Goal: Task Accomplishment & Management: Use online tool/utility

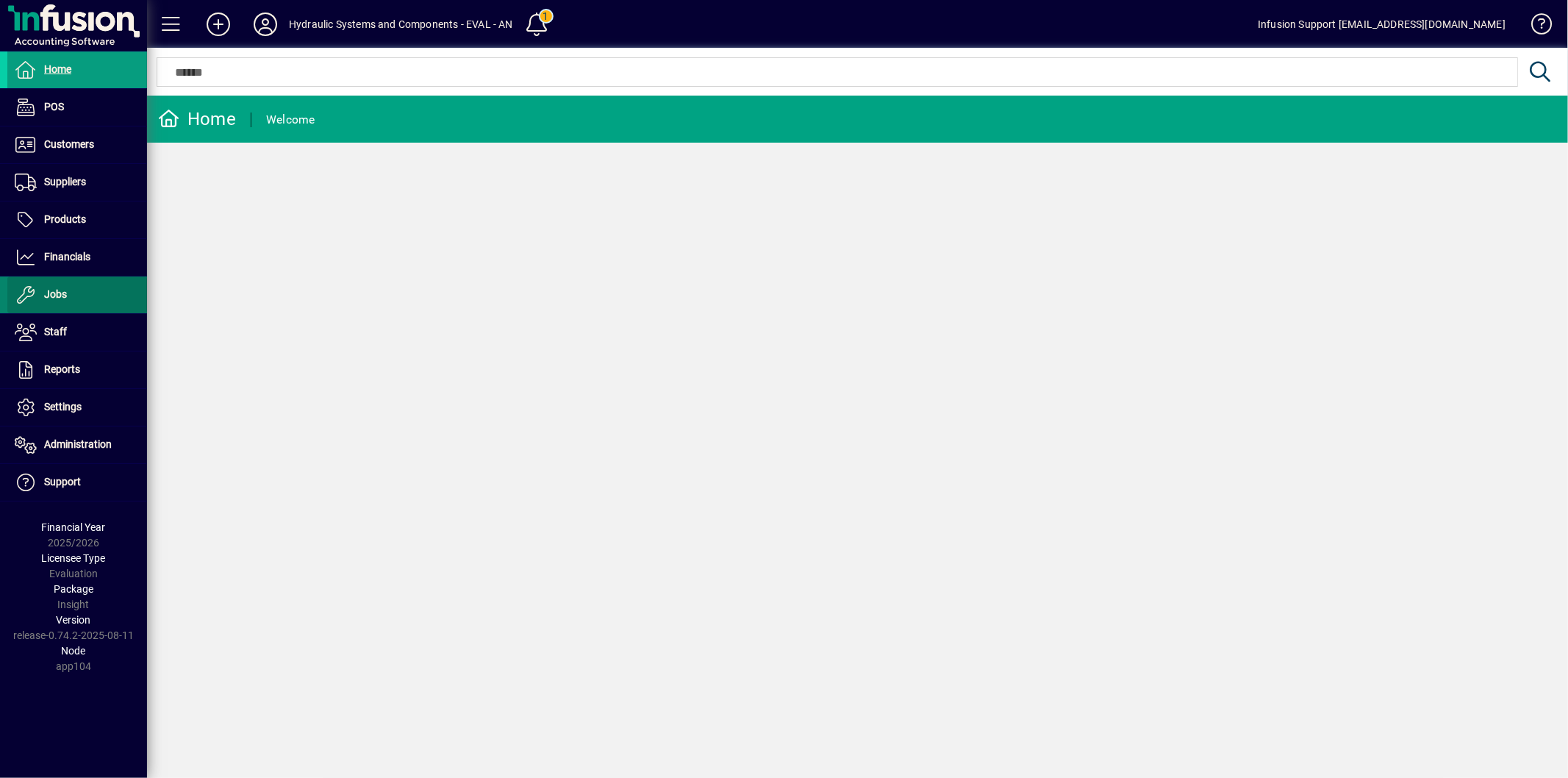
click at [85, 292] on span at bounding box center [77, 295] width 140 height 35
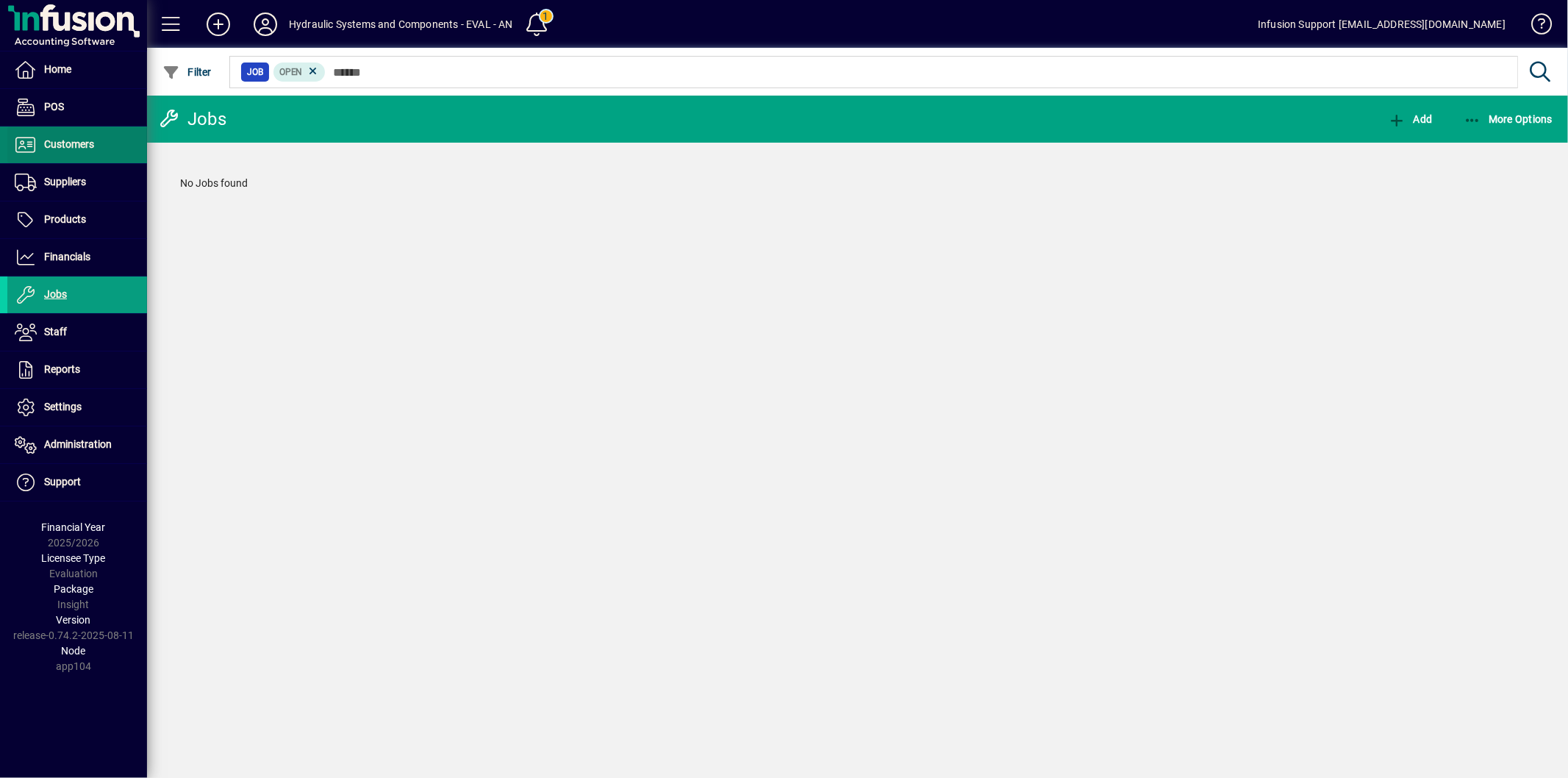
click at [79, 147] on span "Customers" at bounding box center [69, 144] width 50 height 12
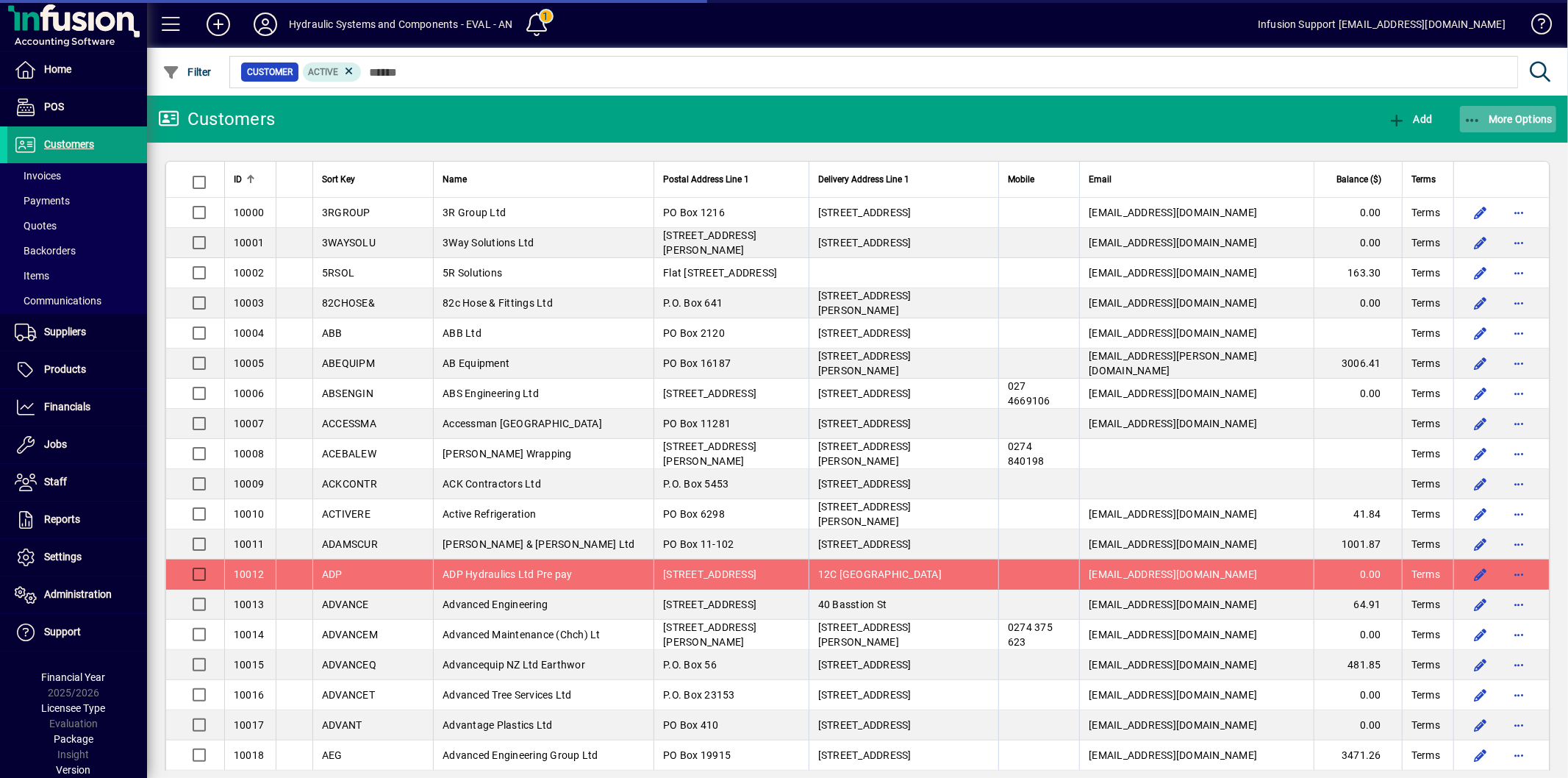
click at [1483, 120] on span "More Options" at bounding box center [1508, 119] width 89 height 12
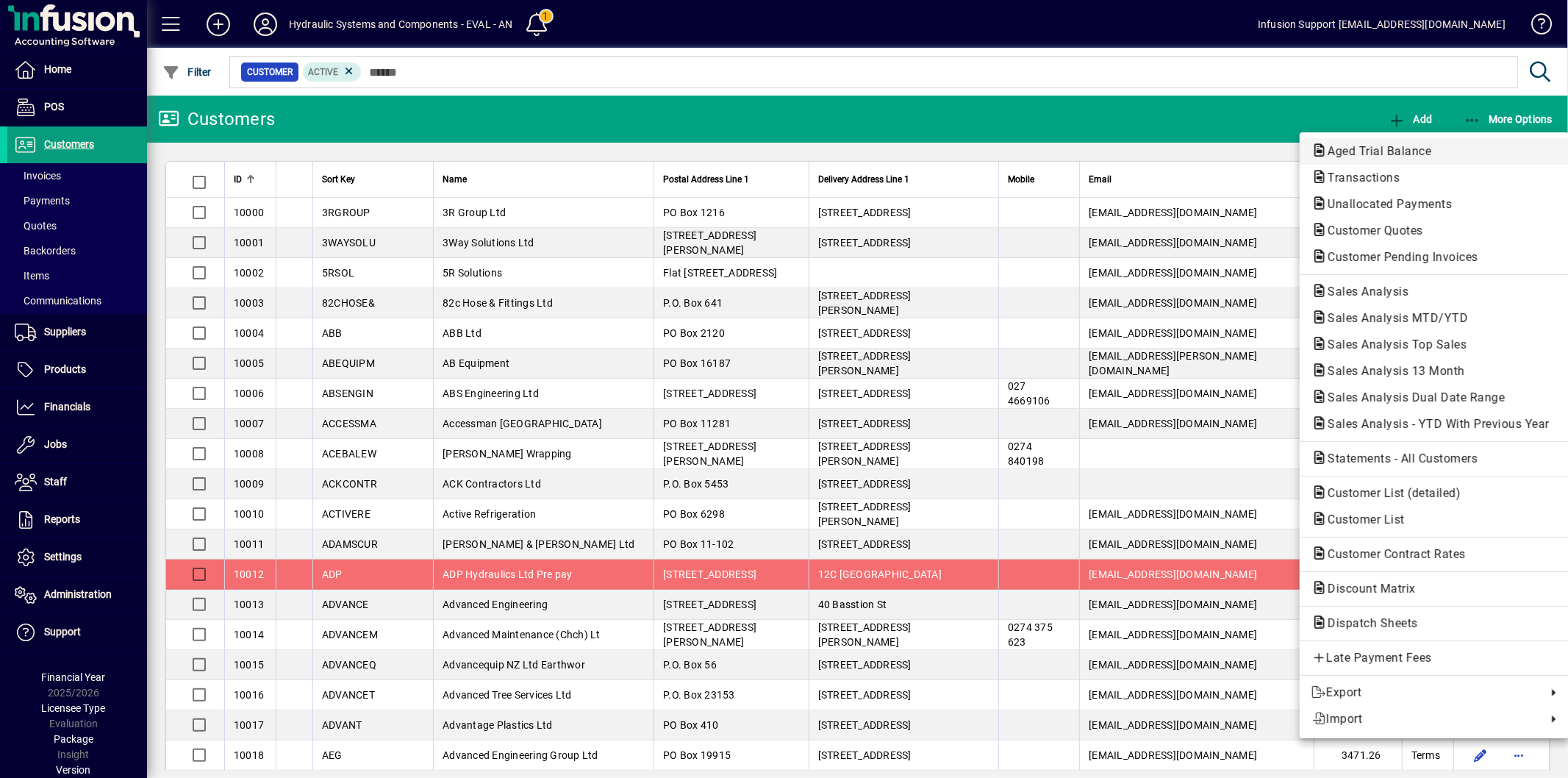
click at [1407, 148] on span "Aged Trial Balance" at bounding box center [1375, 151] width 127 height 14
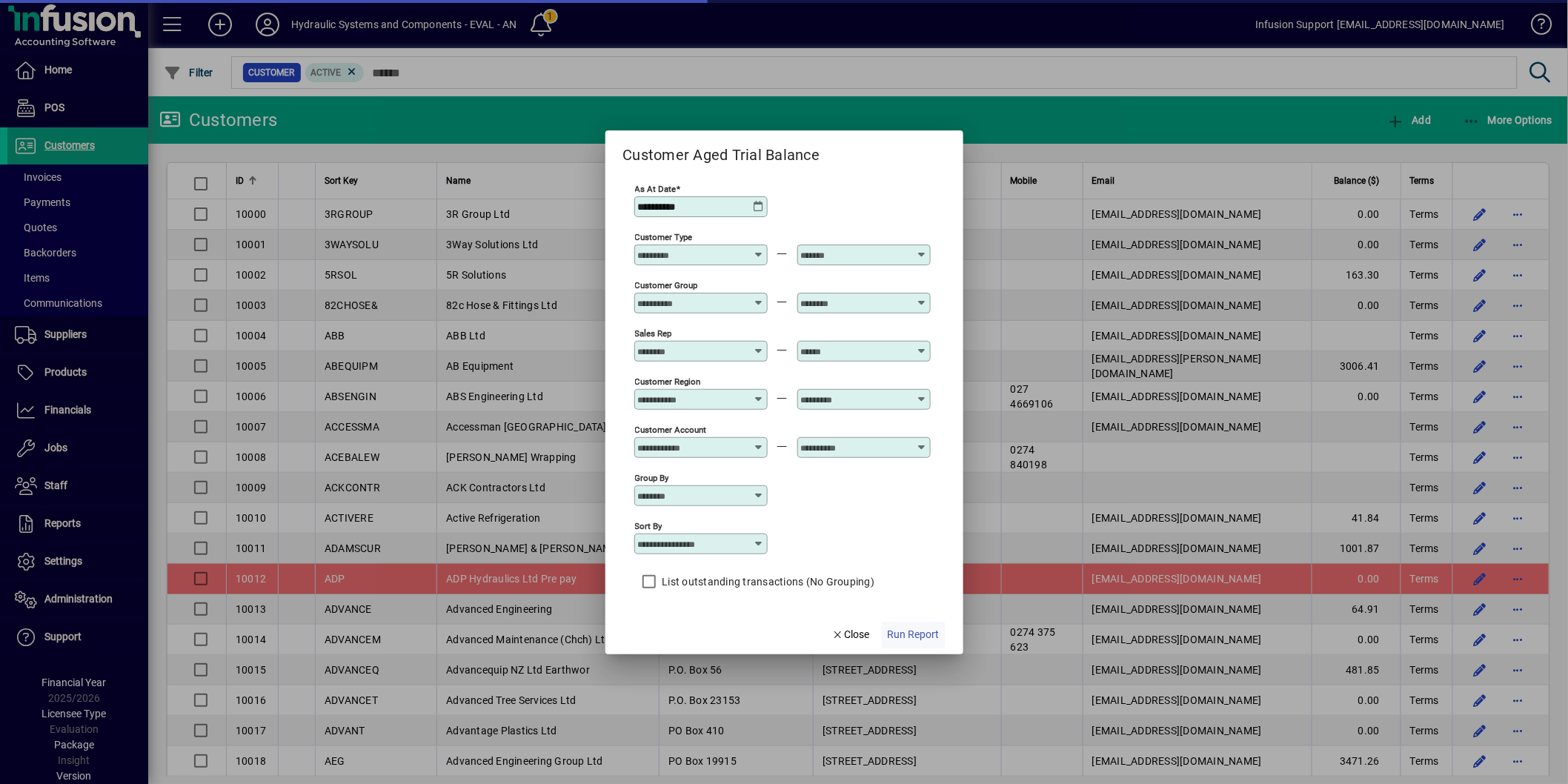
click at [907, 641] on span "Run Report" at bounding box center [914, 634] width 52 height 16
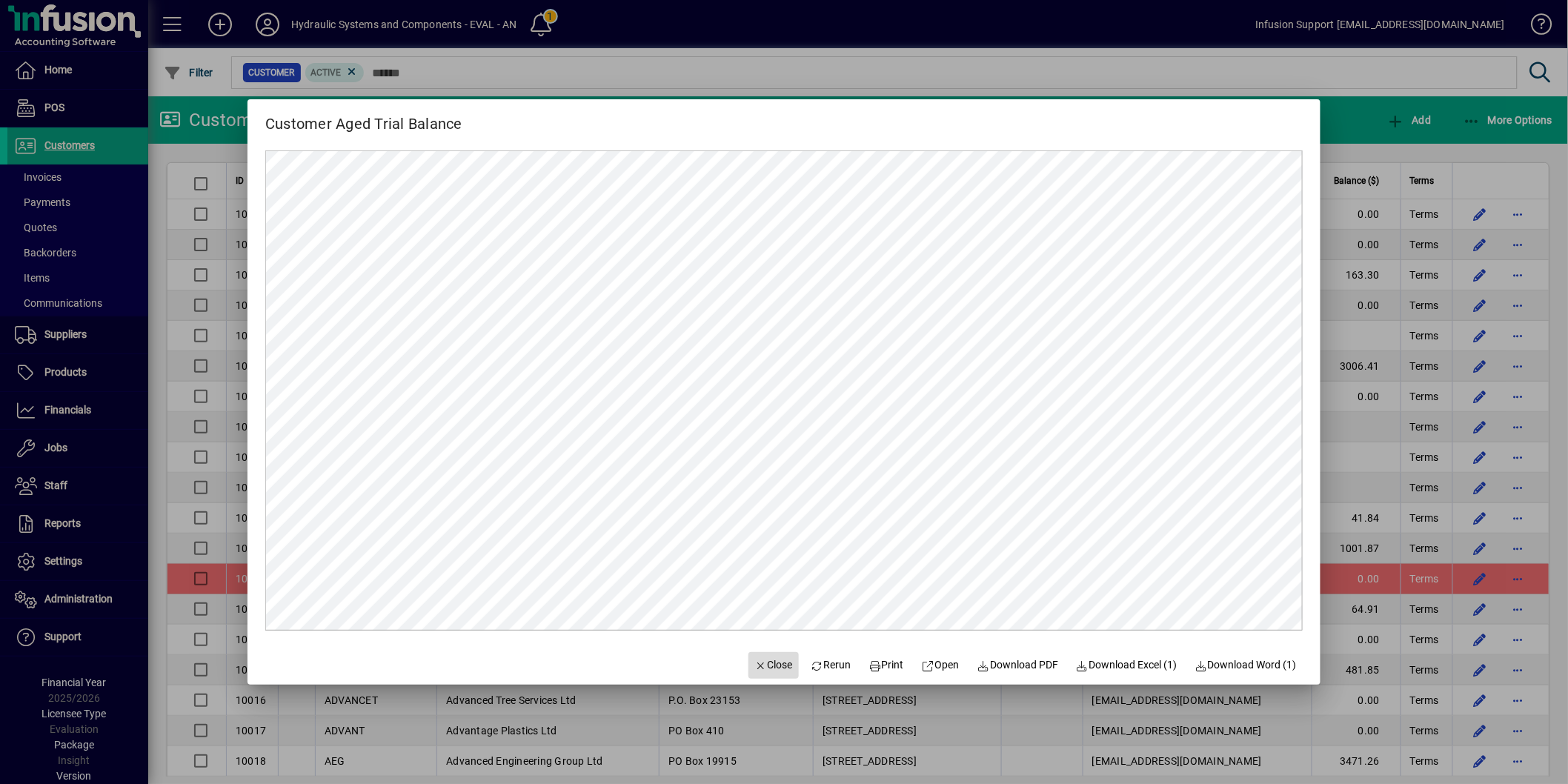
click at [766, 656] on span "button" at bounding box center [773, 665] width 50 height 35
